Goal: Information Seeking & Learning: Learn about a topic

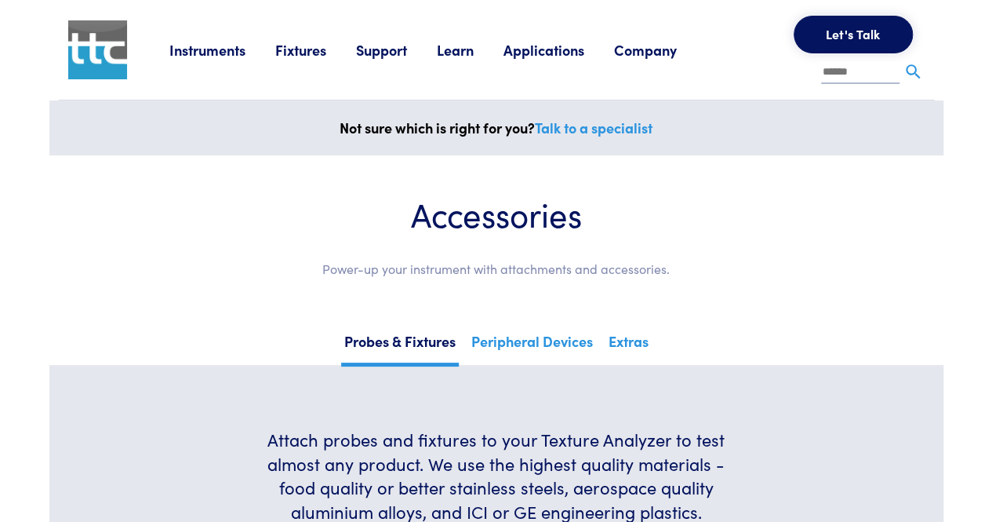
scroll to position [6747, 0]
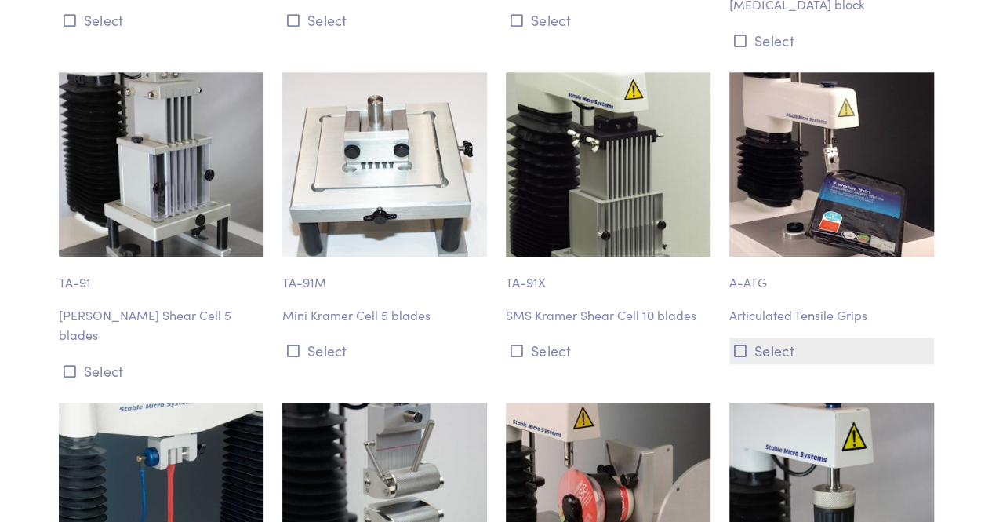
click at [763, 337] on button "Select" at bounding box center [832, 350] width 205 height 26
click at [758, 337] on button "Select" at bounding box center [832, 350] width 205 height 26
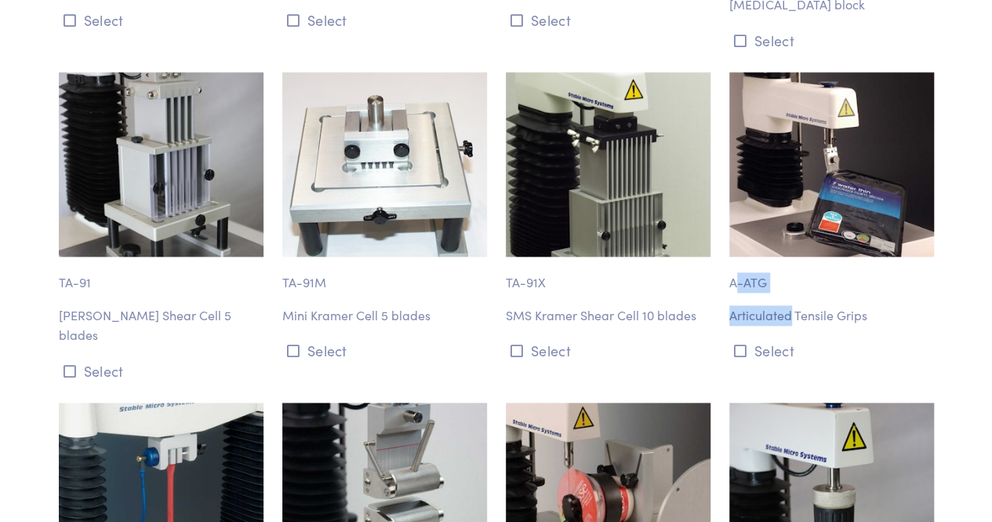
drag, startPoint x: 791, startPoint y: 296, endPoint x: 734, endPoint y: 252, distance: 71.6
click at [734, 252] on div "A-ATG Articulated Tensile Grips Select" at bounding box center [832, 227] width 224 height 311
click at [734, 257] on p "A-ATG" at bounding box center [832, 275] width 205 height 36
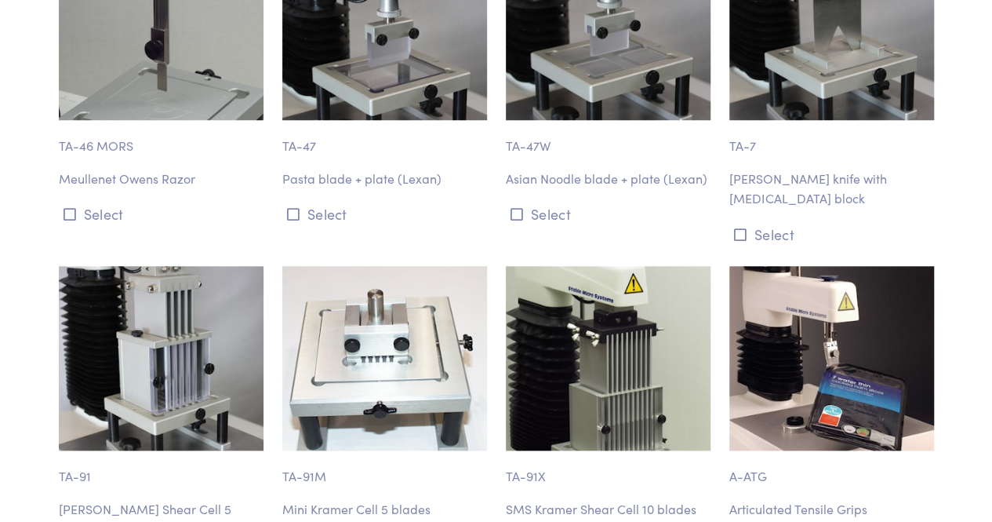
scroll to position [6553, 0]
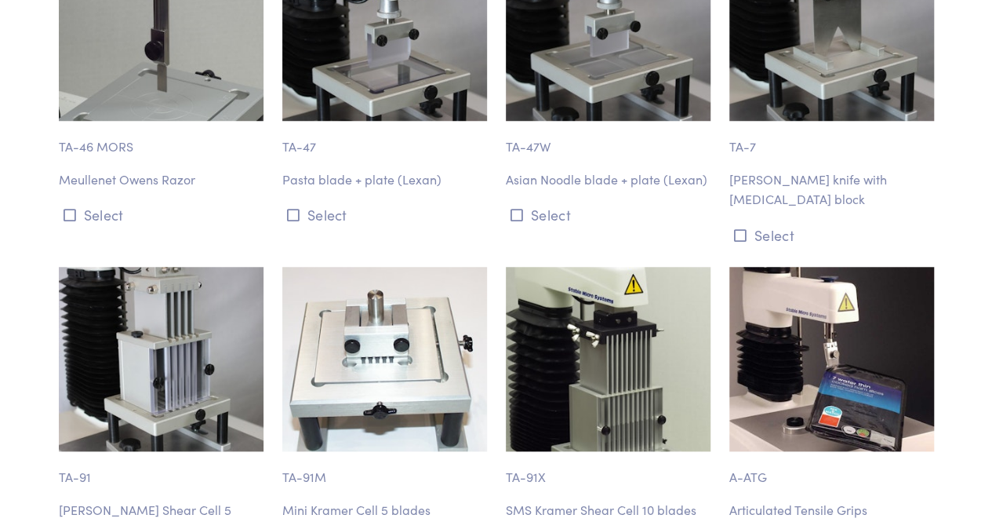
click at [810, 315] on img at bounding box center [832, 359] width 205 height 184
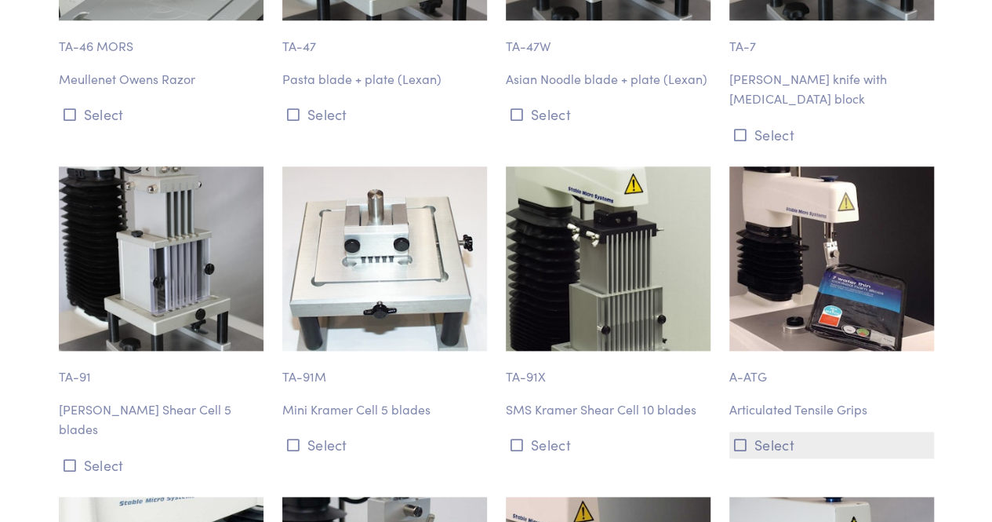
click at [741, 438] on icon at bounding box center [740, 445] width 13 height 14
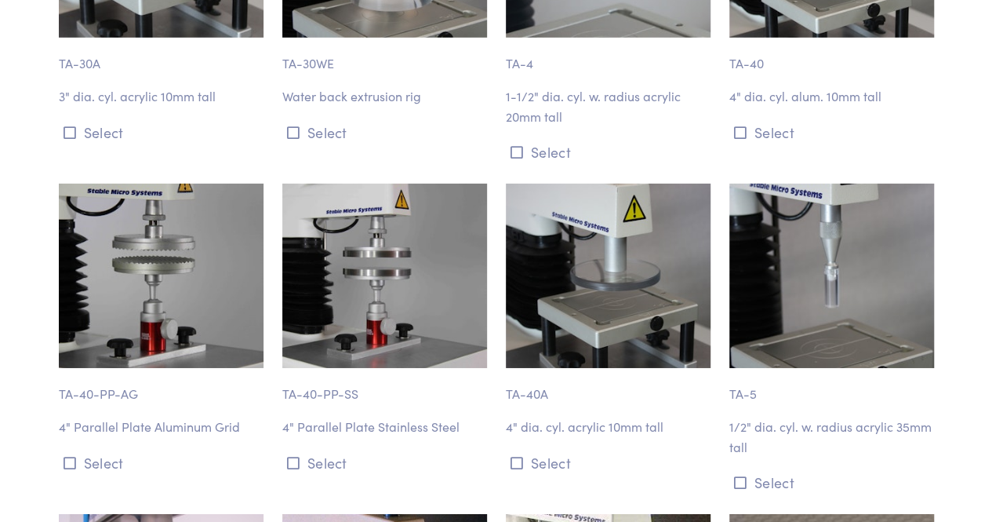
scroll to position [6747, 0]
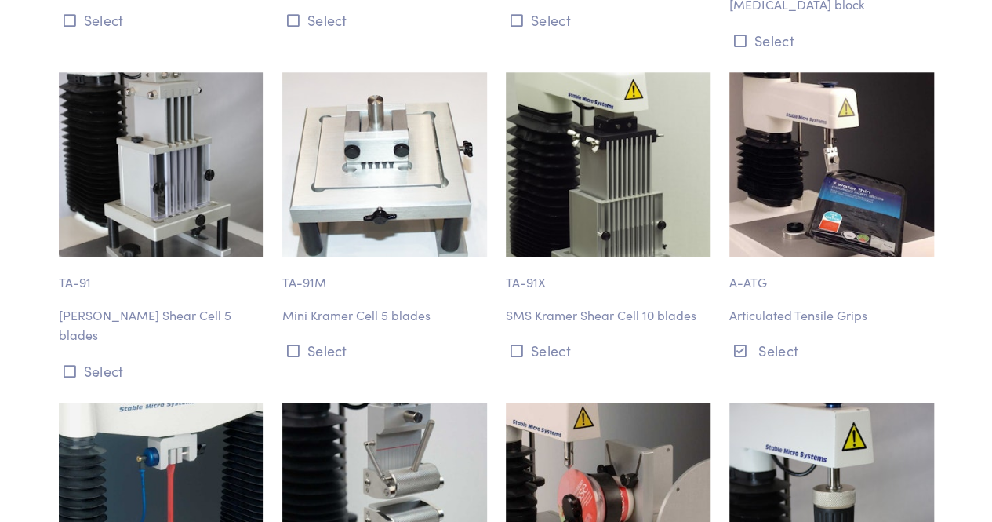
click at [748, 258] on p "A-ATG" at bounding box center [832, 275] width 205 height 36
